Goal: Use online tool/utility: Utilize a website feature to perform a specific function

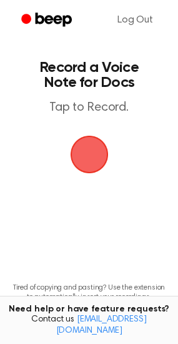
click at [91, 163] on span "button" at bounding box center [89, 155] width 38 height 38
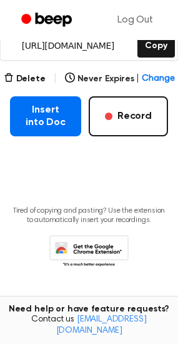
scroll to position [205, 0]
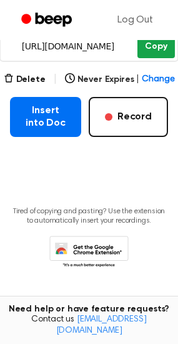
click at [160, 41] on button "Copy" at bounding box center [156, 46] width 37 height 23
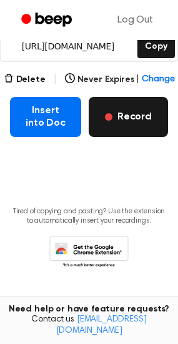
click at [157, 106] on button "Record" at bounding box center [129, 117] width 80 height 40
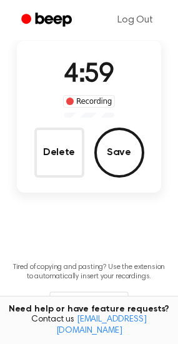
scroll to position [0, 0]
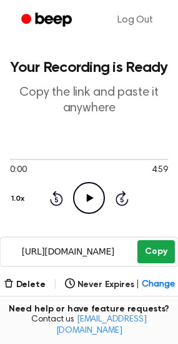
click at [166, 244] on button "Copy" at bounding box center [156, 251] width 37 height 23
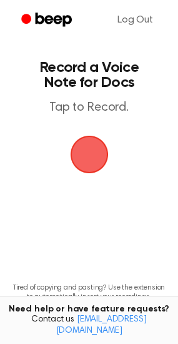
click at [105, 156] on span "button" at bounding box center [89, 155] width 38 height 38
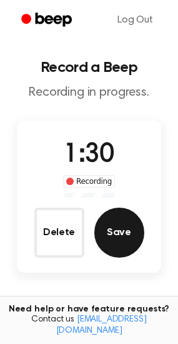
click at [138, 226] on button "Save" at bounding box center [120, 233] width 50 height 50
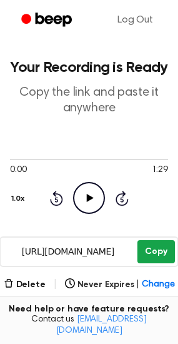
click at [158, 245] on button "Copy" at bounding box center [156, 251] width 37 height 23
